Goal: Information Seeking & Learning: Find specific fact

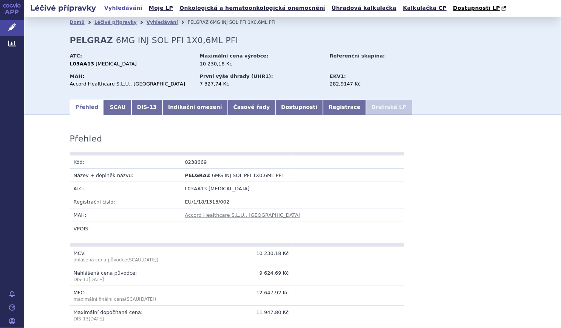
scroll to position [515, 0]
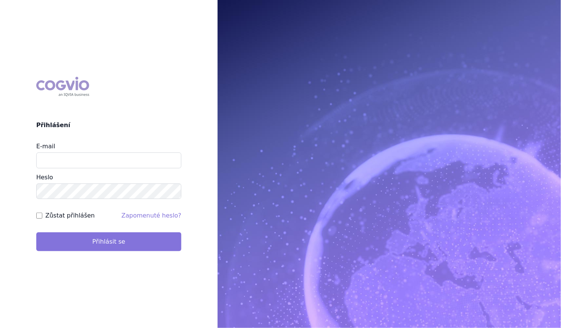
type input "marek_sebrle@accord-healthcare.com"
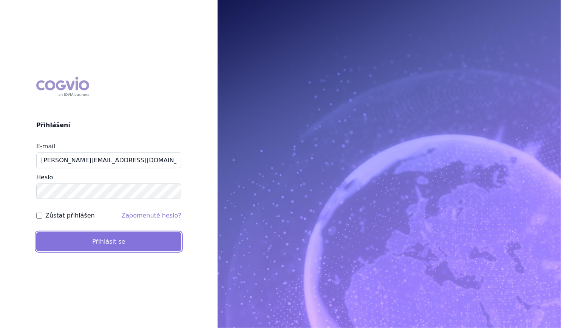
drag, startPoint x: 98, startPoint y: 244, endPoint x: 114, endPoint y: 238, distance: 16.9
click at [98, 243] on button "Přihlásit se" at bounding box center [108, 241] width 145 height 19
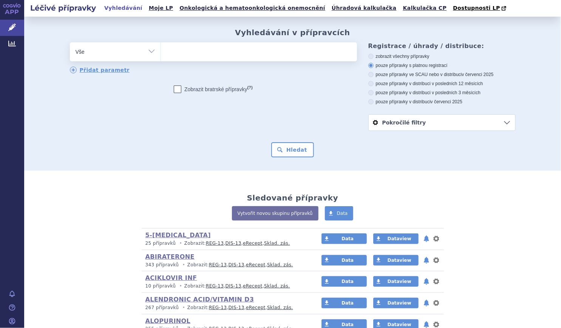
click at [141, 53] on select "Vše Přípravek/SUKL kód MAH VPOIS ATC/Aktivní látka Léková forma Síla" at bounding box center [115, 50] width 91 height 17
select select "filter-atc-group"
click at [70, 43] on select "Vše Přípravek/SUKL kód MAH VPOIS ATC/Aktivní látka Léková forma Síla" at bounding box center [115, 50] width 91 height 17
click at [181, 54] on ul at bounding box center [259, 50] width 196 height 16
click at [161, 54] on select at bounding box center [161, 51] width 0 height 19
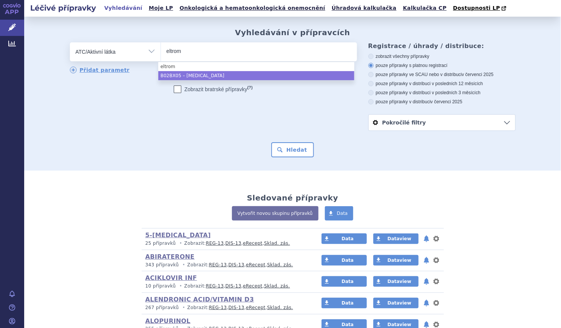
type input "eltrom"
click at [190, 82] on div "odstranit Vše Přípravek/SUKL kód MAH VPOIS ATC/Aktivní látka" at bounding box center [213, 73] width 287 height 62
select select "B02BX05"
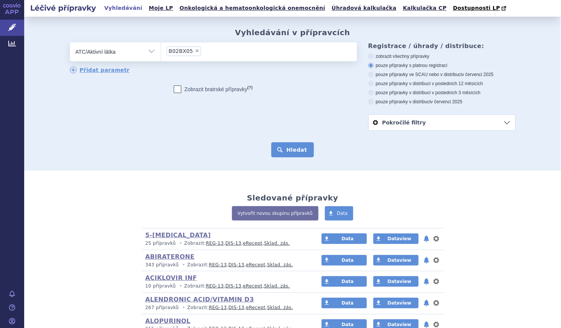
click at [288, 149] on button "Hledat" at bounding box center [292, 149] width 43 height 15
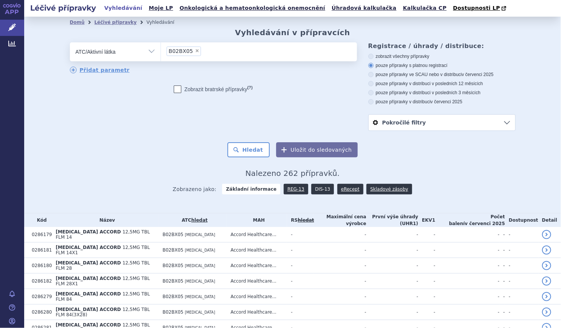
drag, startPoint x: 318, startPoint y: 189, endPoint x: 325, endPoint y: 190, distance: 6.8
click at [318, 190] on link "DIS-13" at bounding box center [322, 189] width 23 height 11
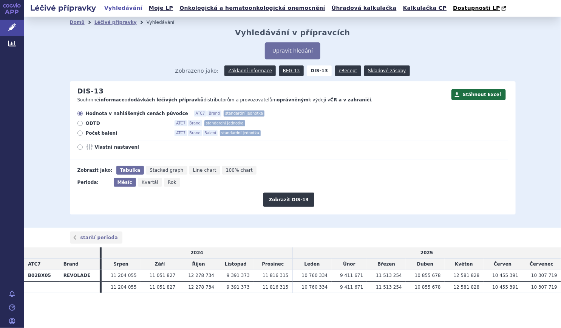
click at [96, 133] on span "Počet balení" at bounding box center [127, 133] width 83 height 6
click at [83, 133] on input "Počet balení ATC7 Brand Balení standardní jednotka" at bounding box center [80, 133] width 5 height 5
radio input "true"
click at [169, 180] on span "Rok" at bounding box center [172, 181] width 9 height 5
click at [169, 180] on input "Rok" at bounding box center [166, 180] width 5 height 5
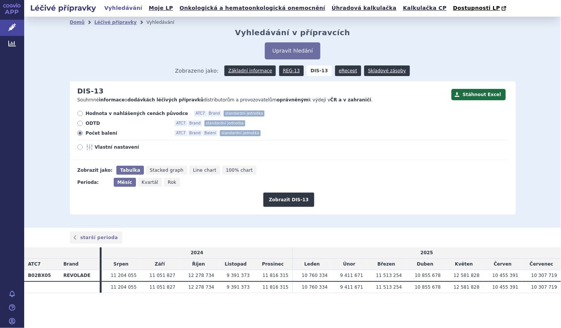
radio input "true"
click at [115, 183] on div "Perioda: Měsíc Kvartál Rok" at bounding box center [289, 182] width 438 height 9
drag, startPoint x: 115, startPoint y: 183, endPoint x: 125, endPoint y: 185, distance: 9.9
click at [125, 185] on span "Měsíc" at bounding box center [124, 181] width 13 height 5
click at [119, 183] on input "Měsíc" at bounding box center [116, 180] width 5 height 5
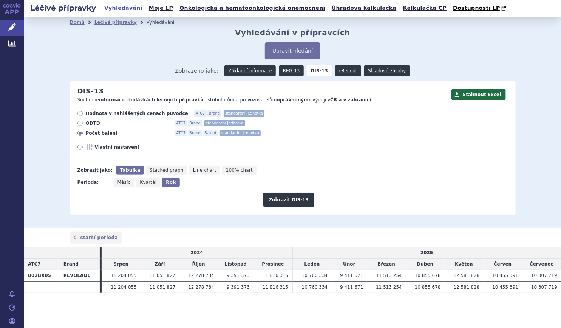
radio input "true"
click at [281, 198] on button "Zobrazit DIS-13" at bounding box center [288, 199] width 51 height 14
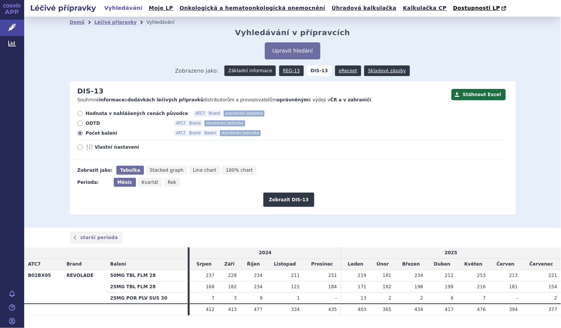
click at [252, 73] on link "Základní informace" at bounding box center [249, 70] width 51 height 11
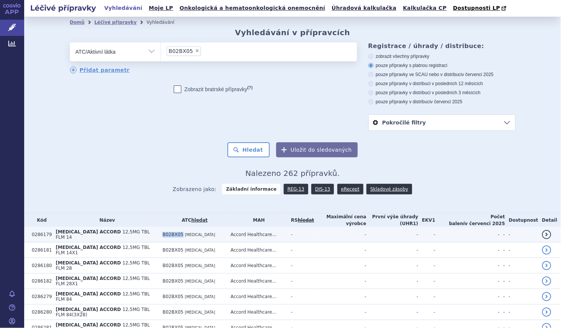
drag, startPoint x: 166, startPoint y: 232, endPoint x: 186, endPoint y: 235, distance: 20.3
click at [186, 235] on td "B02BX05 ELTROMBOPAG" at bounding box center [193, 234] width 68 height 15
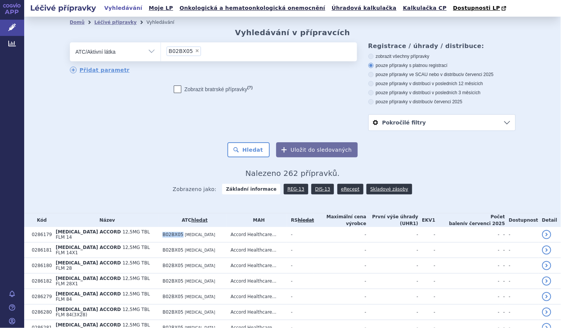
copy span "B02BX05"
